Goal: Contribute content

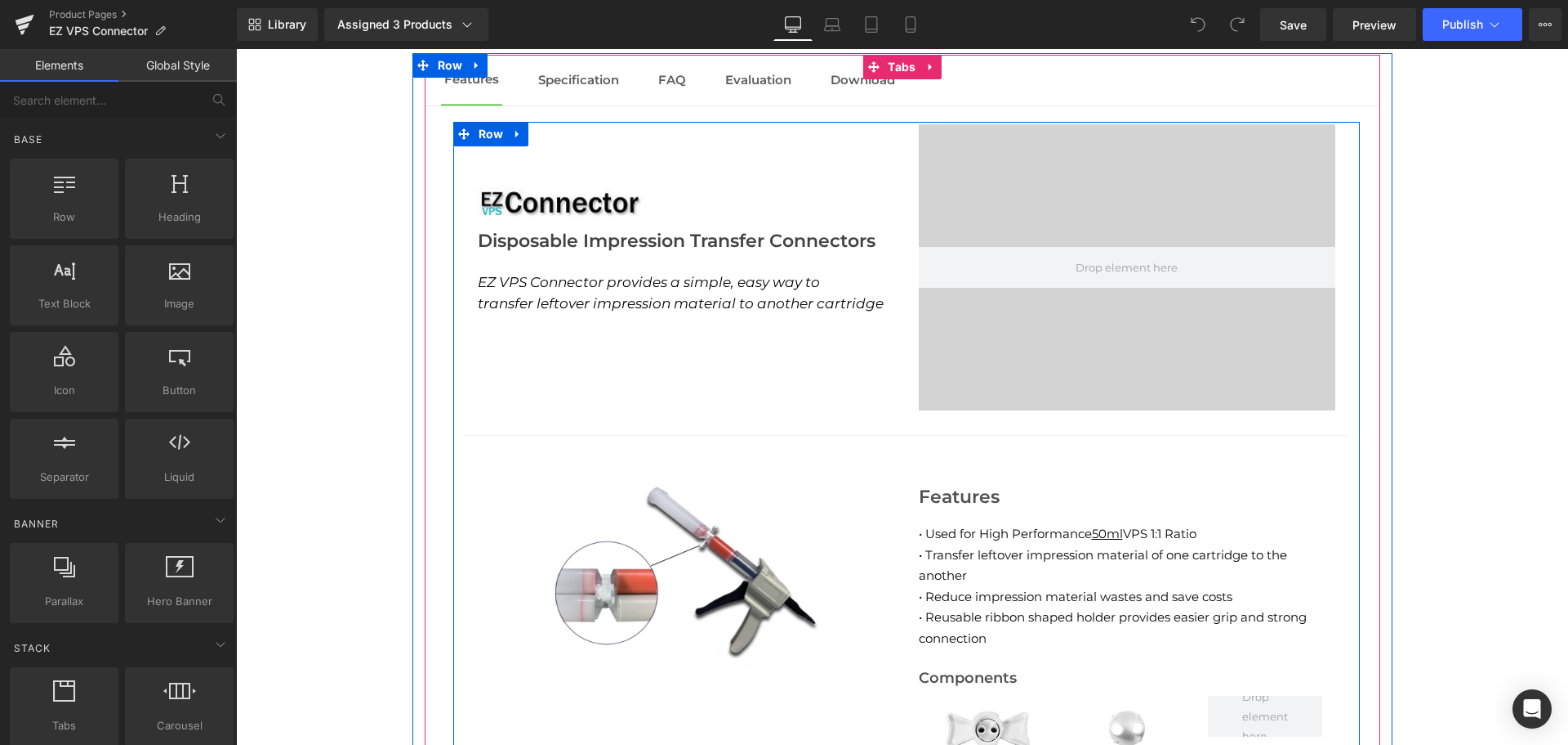
scroll to position [1893, 0]
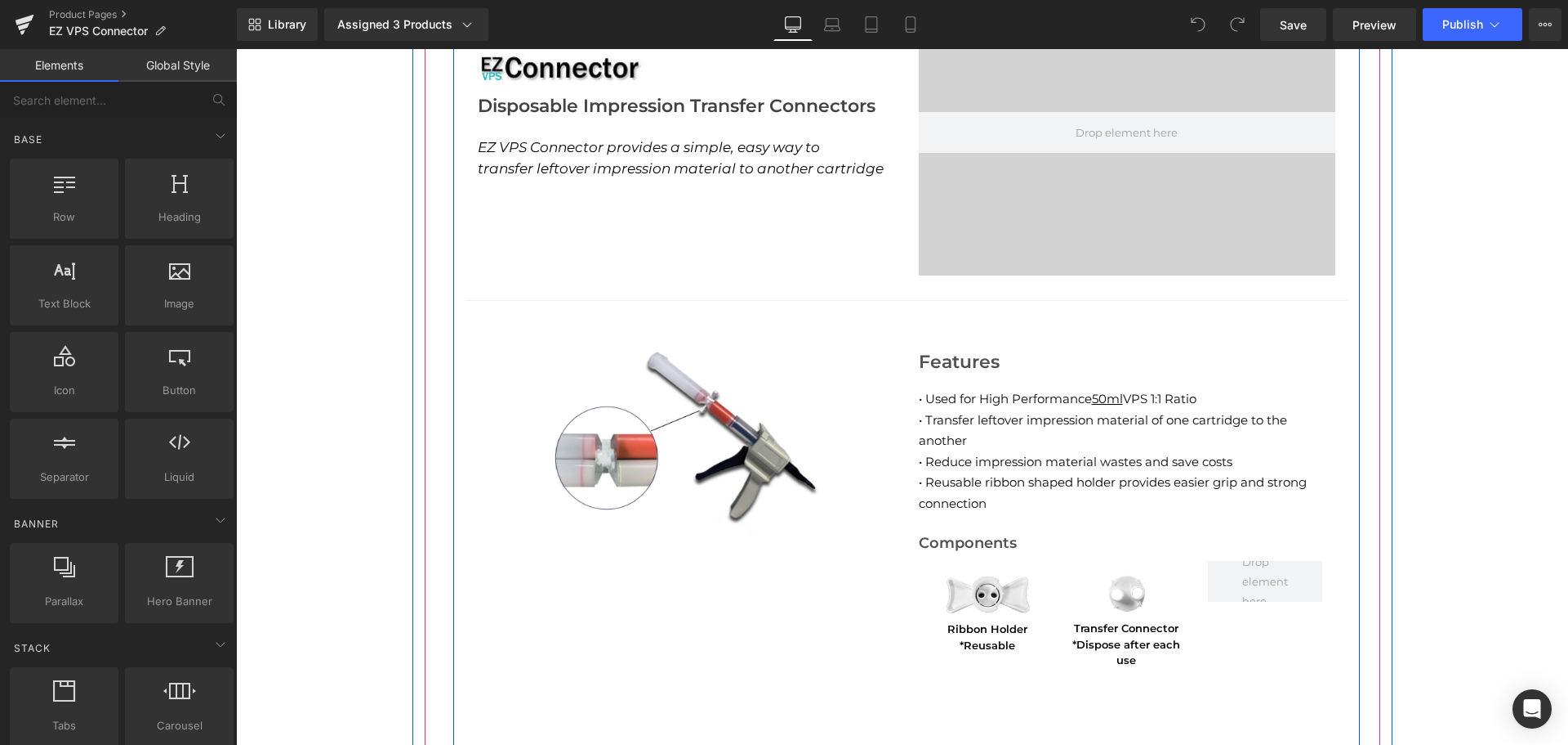
click at [1023, 453] on p "• Used for High Performance 50ml VPS 1:1 Ratio • Transfer leftover impression m…" at bounding box center [1127, 450] width 416 height 125
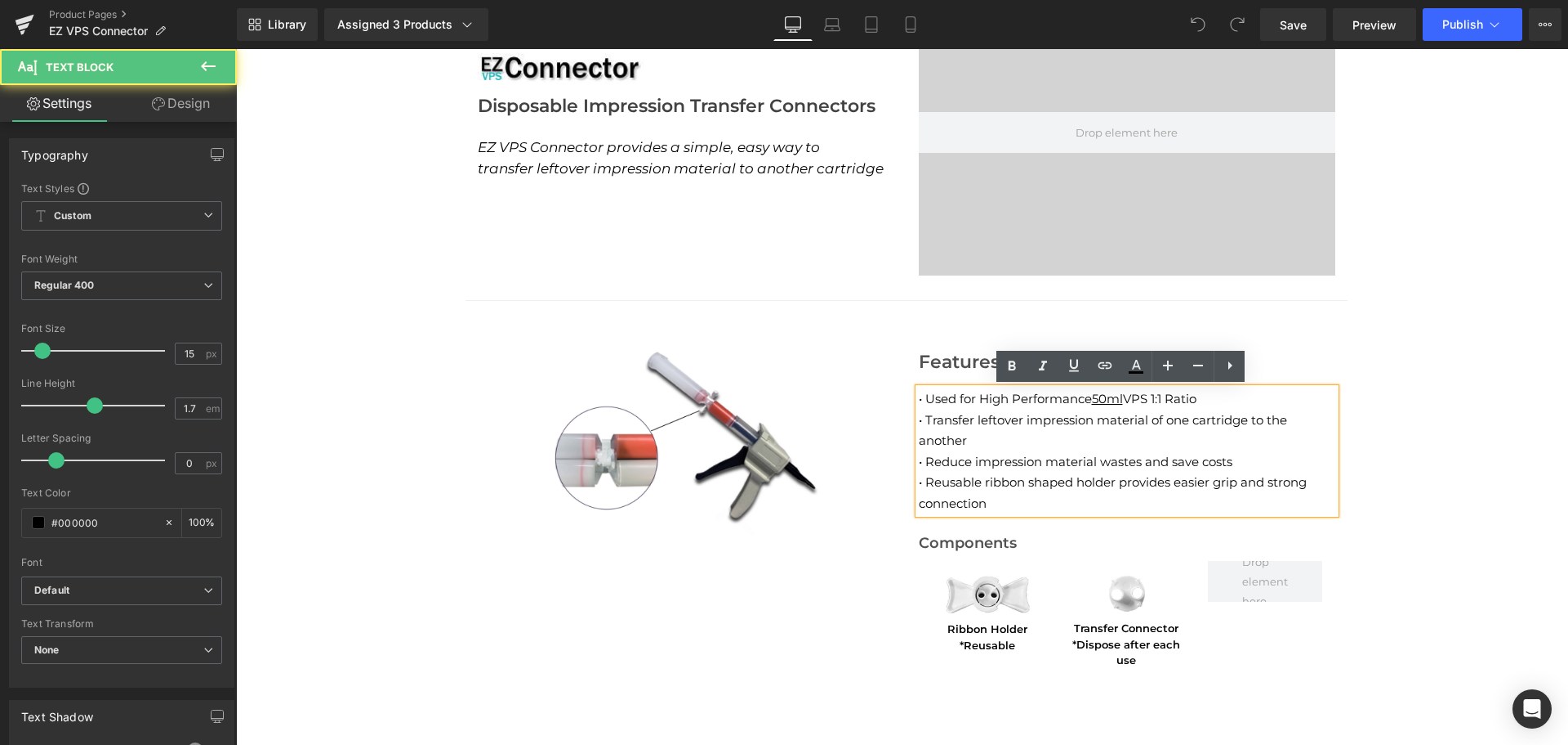
click at [1268, 425] on span "• Transfer leftover impression material of one cartridge to the another" at bounding box center [1103, 430] width 368 height 37
click at [1279, 417] on span "• Transfer leftover impression material of one cartridge to the another" at bounding box center [1103, 430] width 368 height 37
click at [1281, 422] on span "• Transfer leftover impression material of one cartridge to the another" at bounding box center [1103, 430] width 368 height 37
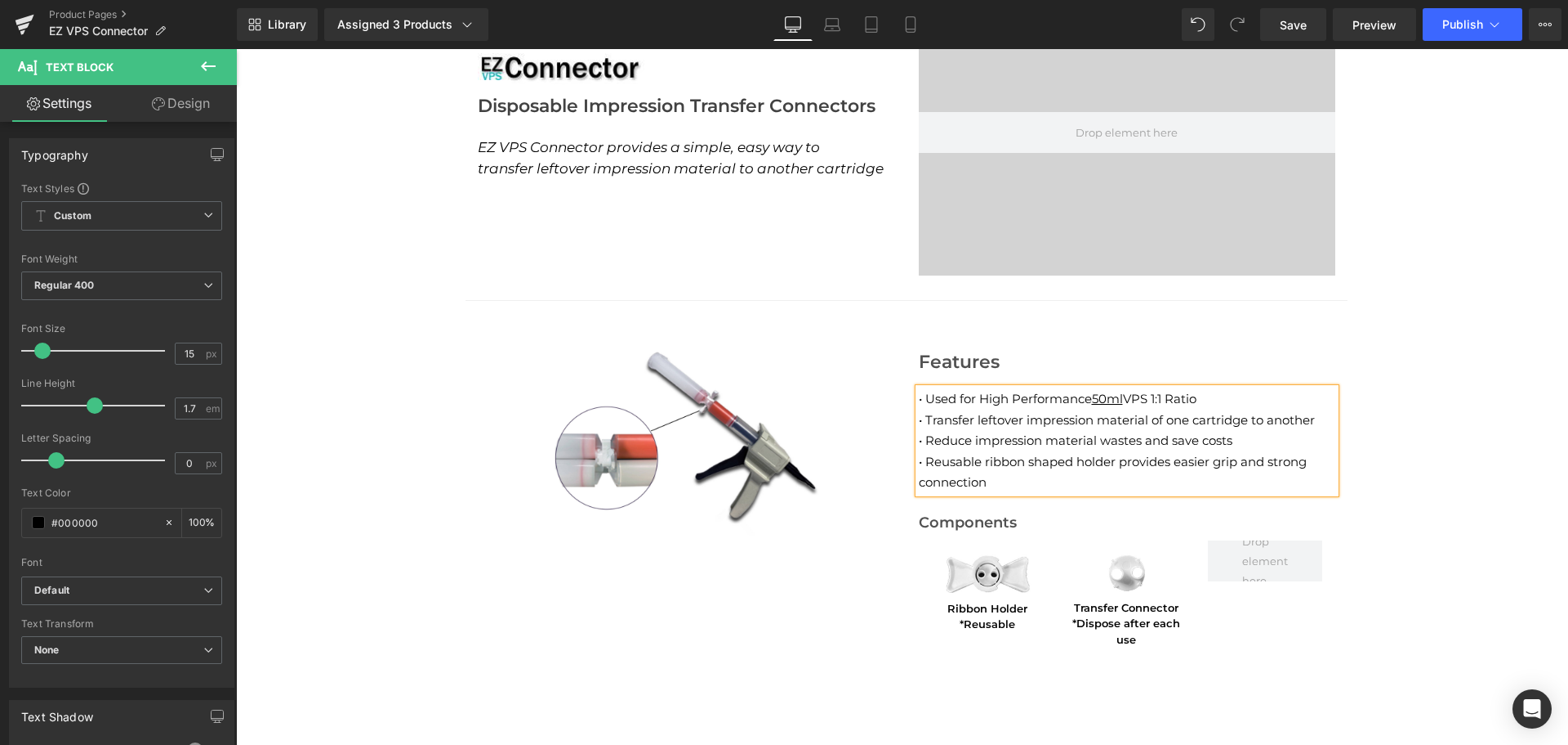
click at [1138, 444] on span "• Reduce impression material wastes and save costs" at bounding box center [1076, 440] width 313 height 16
click at [1115, 470] on p "• Used for High Performance 50ml VPS 1:1 Ratio • Transfer leftover impression m…" at bounding box center [1127, 440] width 416 height 105
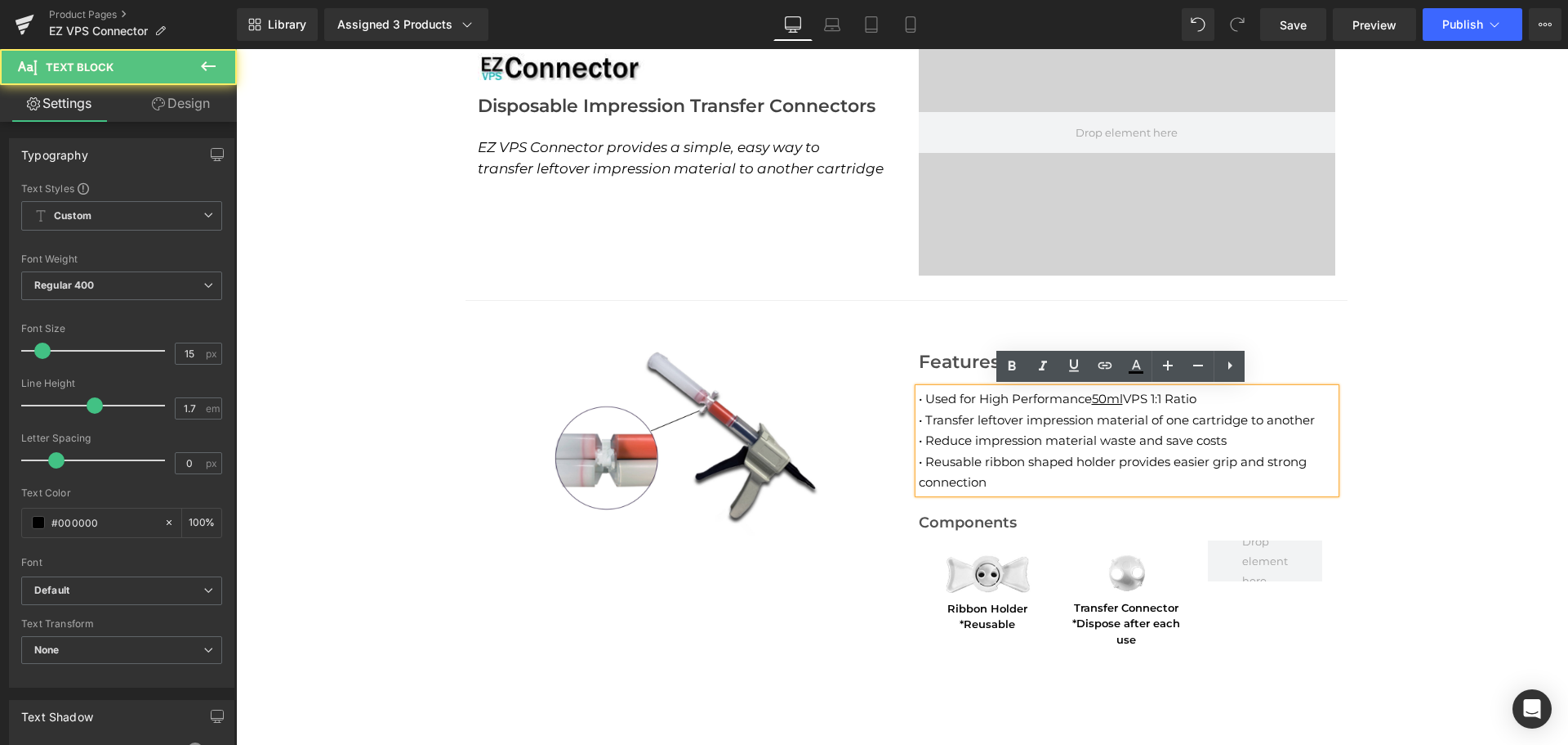
click at [1026, 464] on span "• Reusable ribbon shaped holder provides easier grip and strong connection" at bounding box center [1113, 472] width 388 height 37
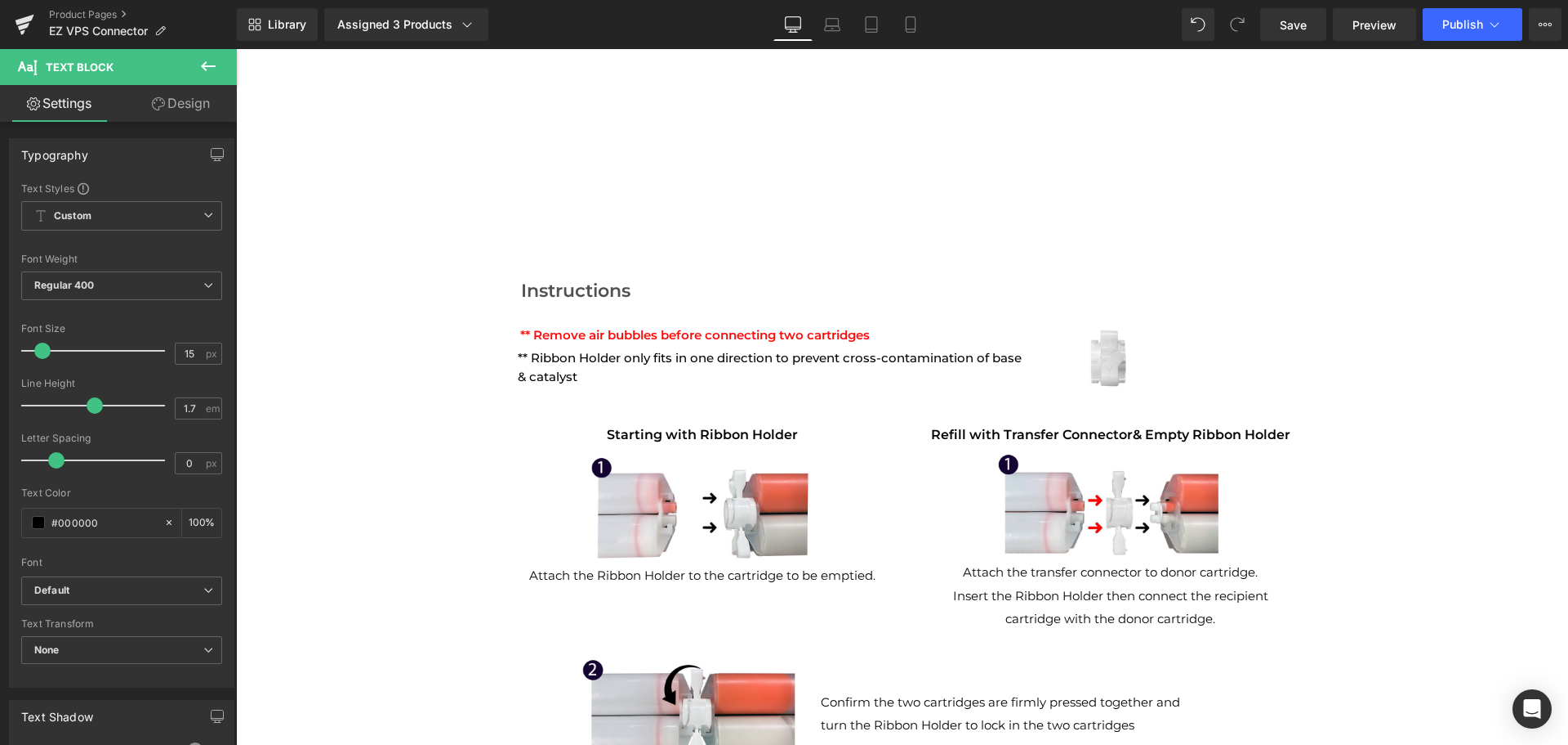
scroll to position [3042, 0]
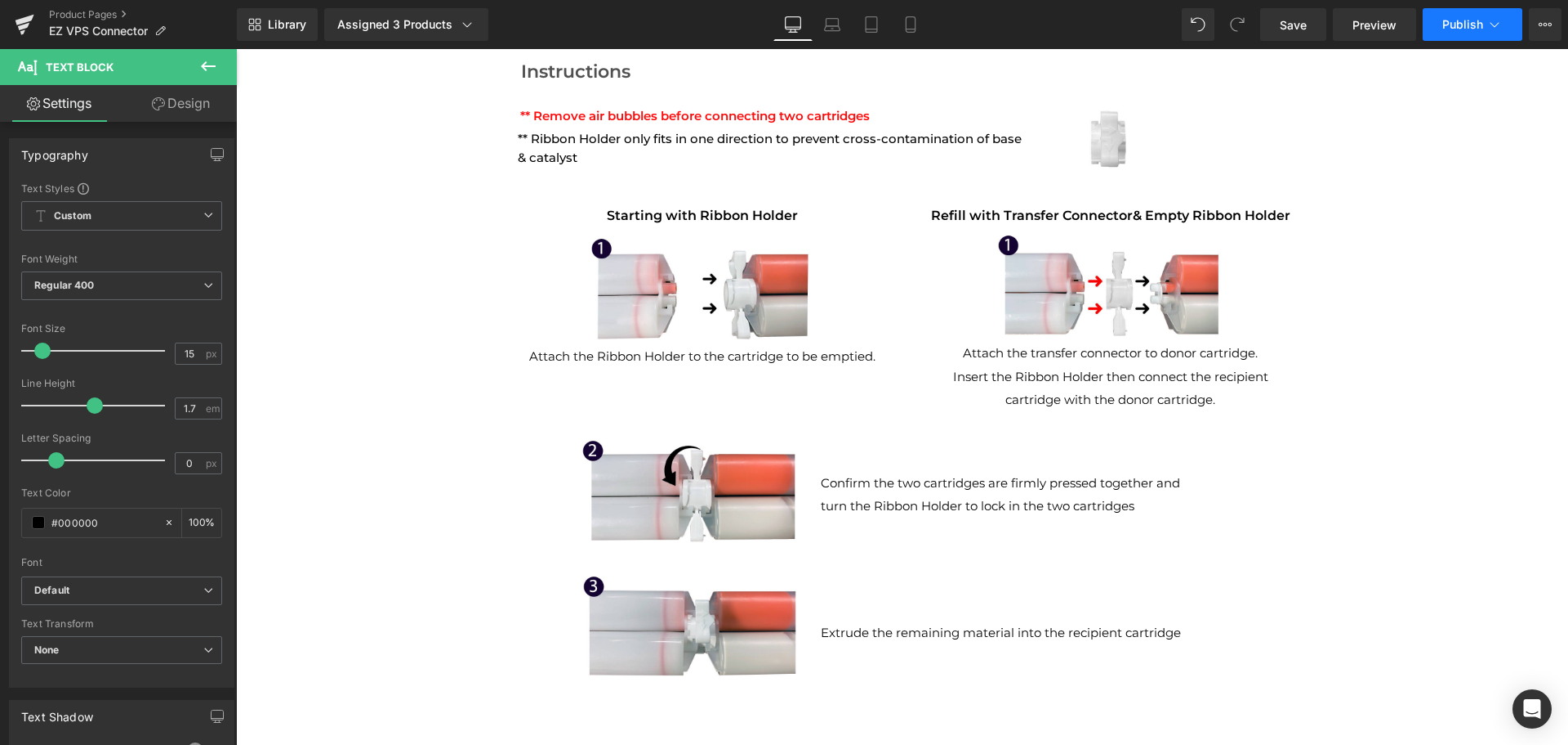
click at [1454, 35] on button "Publish" at bounding box center [1472, 24] width 99 height 32
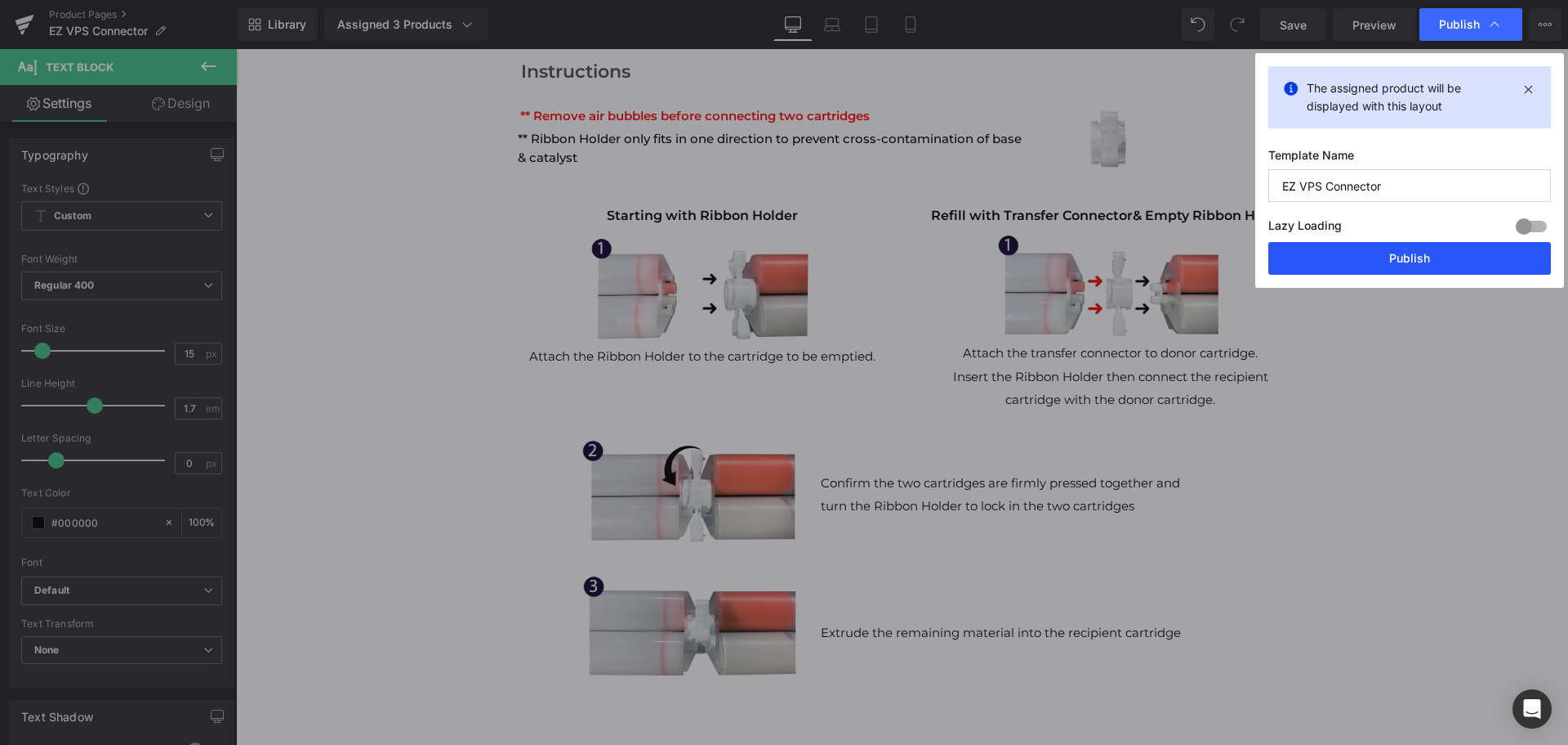
drag, startPoint x: 1419, startPoint y: 249, endPoint x: 1115, endPoint y: 91, distance: 342.6
click at [1419, 250] on button "Publish" at bounding box center [1409, 258] width 283 height 32
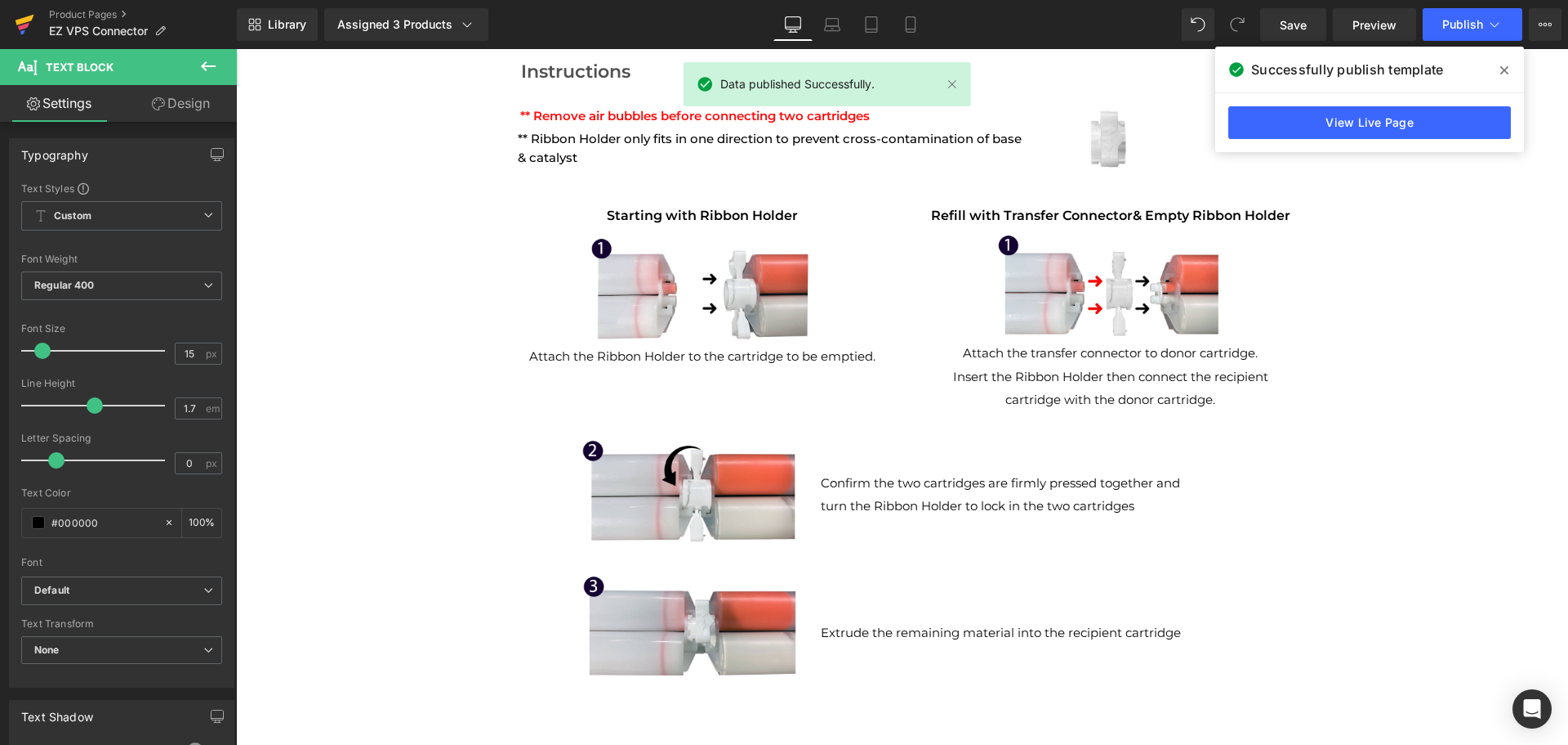
click at [32, 19] on icon at bounding box center [24, 24] width 19 height 41
